Goal: Navigation & Orientation: Find specific page/section

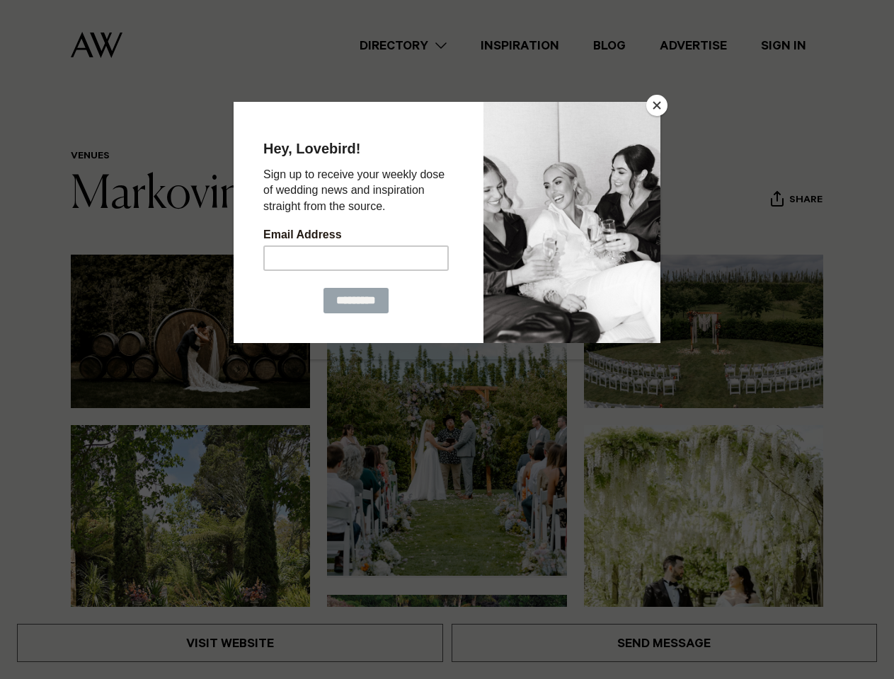
click at [657, 105] on button "Close" at bounding box center [656, 105] width 21 height 21
